Goal: Submit feedback/report problem

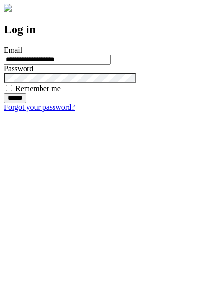
type input "**********"
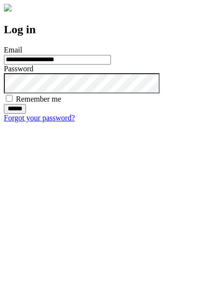
click at [26, 114] on input "******" at bounding box center [15, 109] width 22 height 10
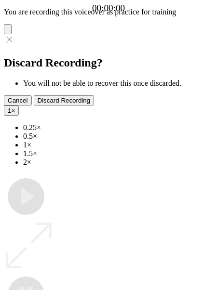
type input "**********"
